Goal: Transaction & Acquisition: Purchase product/service

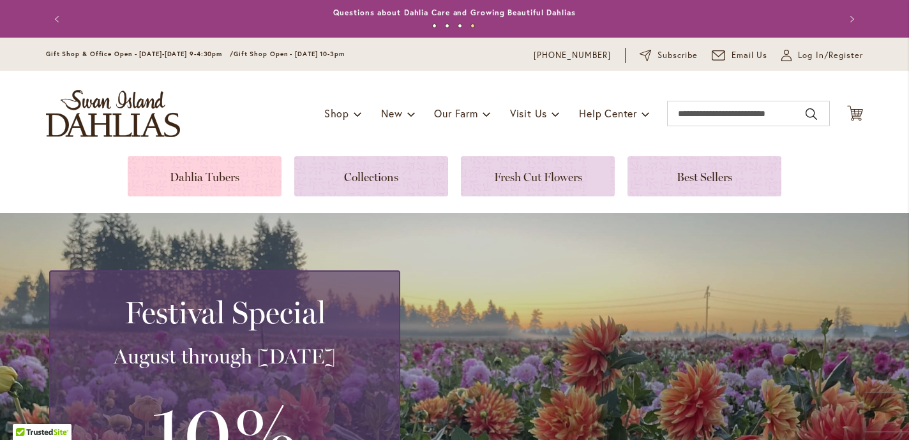
click at [200, 177] on link at bounding box center [205, 176] width 154 height 40
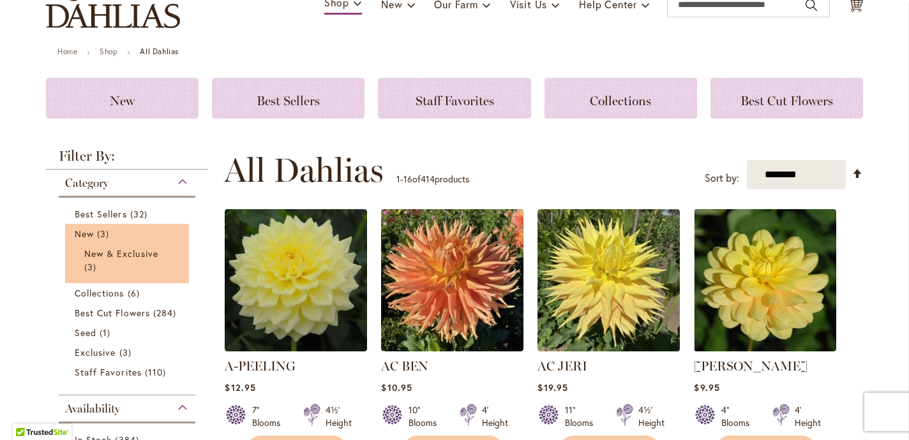
scroll to position [151, 0]
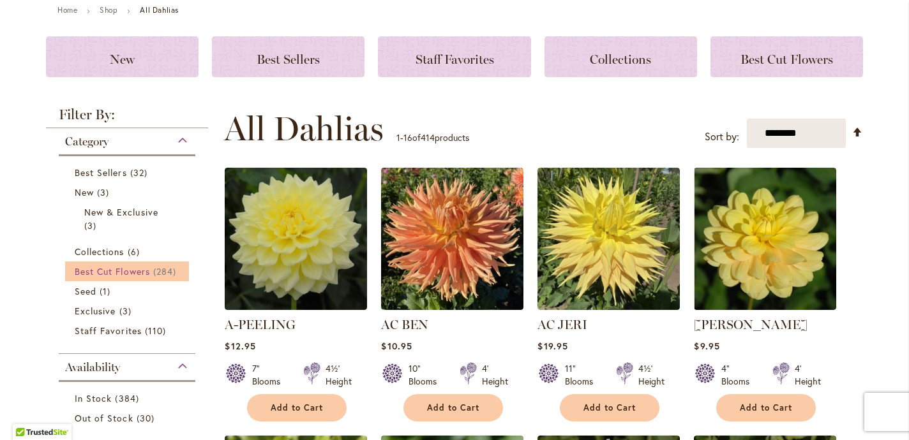
click at [134, 269] on span "Best Cut Flowers" at bounding box center [112, 272] width 75 height 12
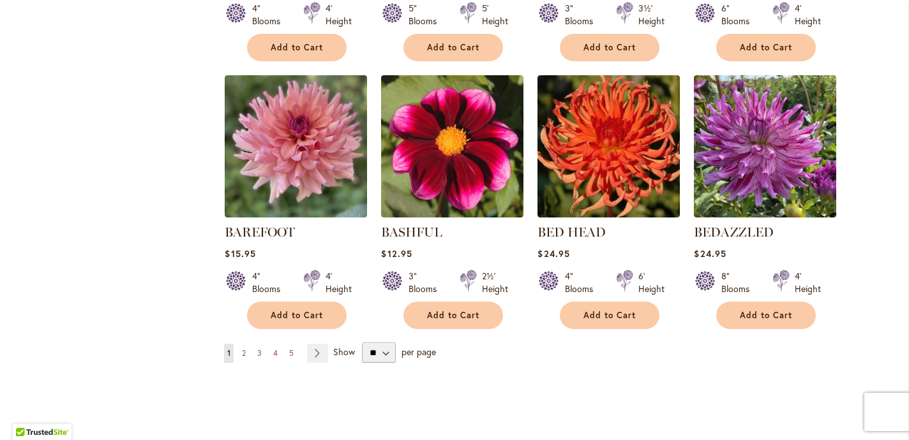
scroll to position [1034, 0]
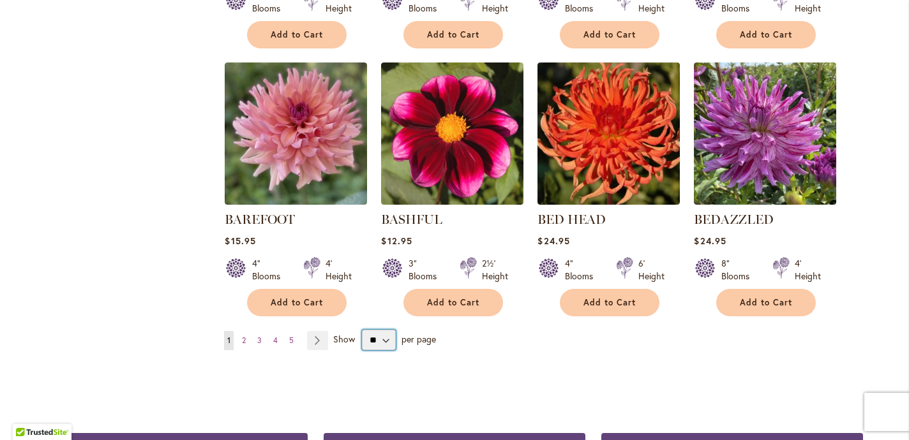
select select "**"
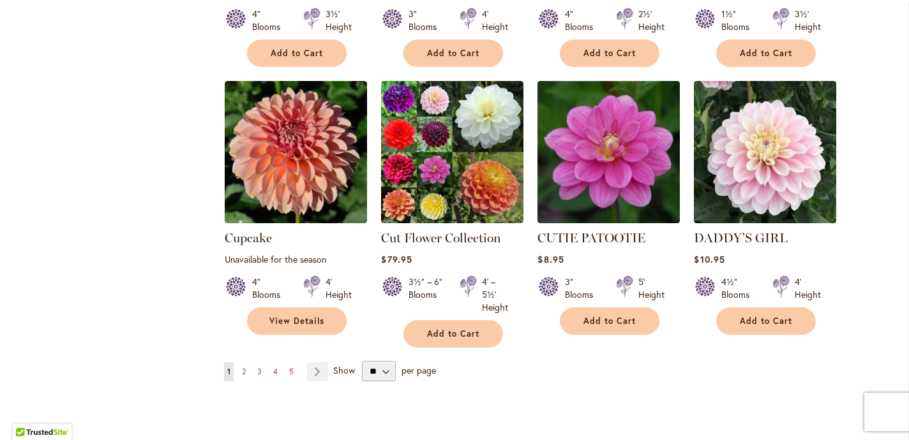
scroll to position [4280, 0]
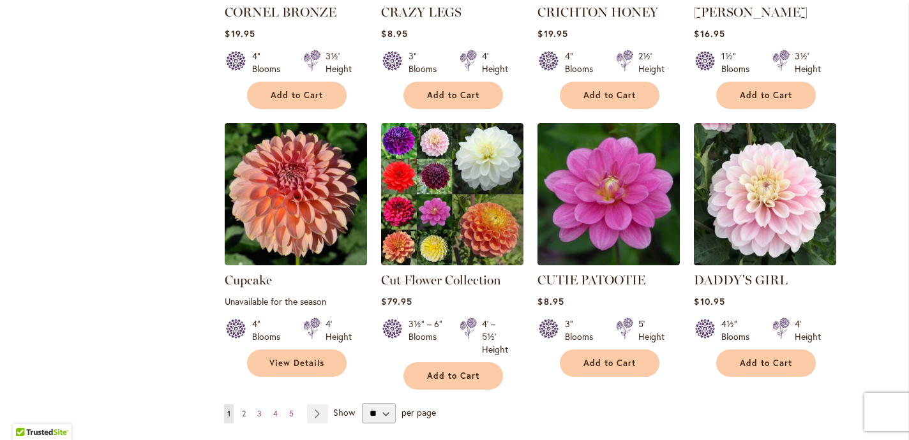
click at [243, 409] on span "2" at bounding box center [244, 414] width 4 height 10
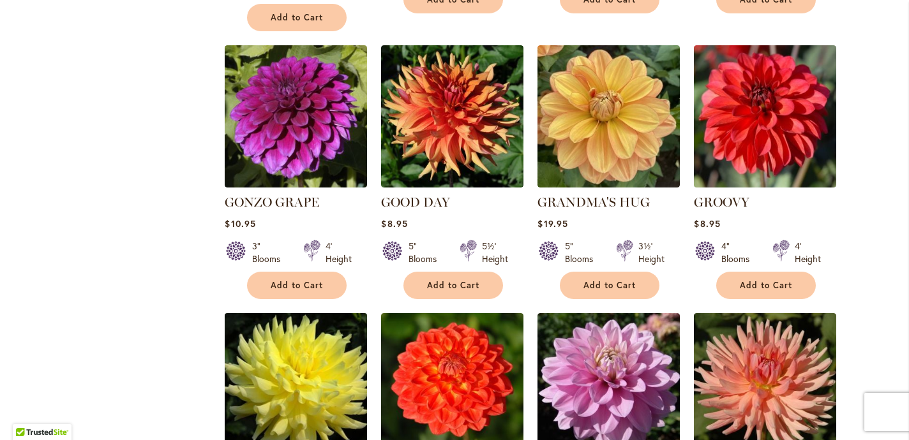
scroll to position [3348, 0]
